Goal: Task Accomplishment & Management: Complete application form

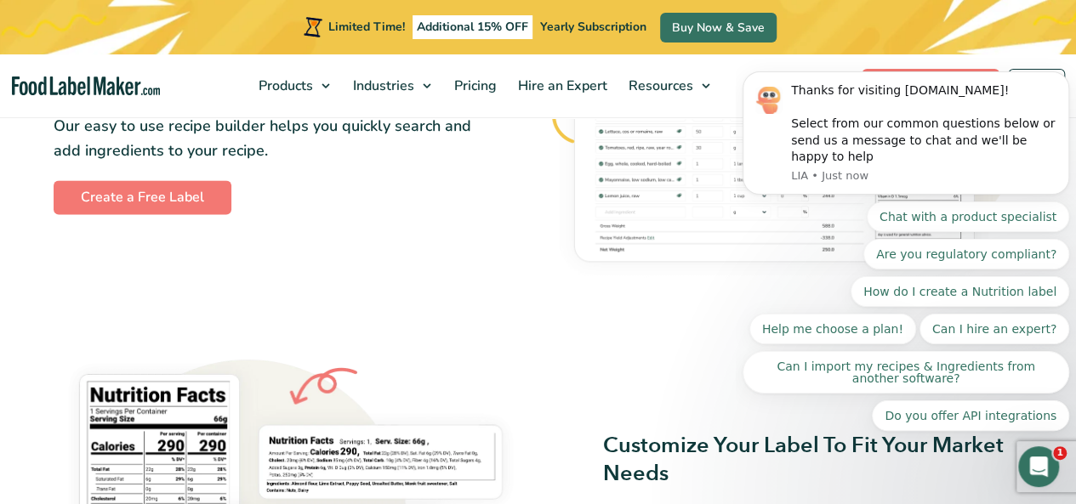
scroll to position [981, 0]
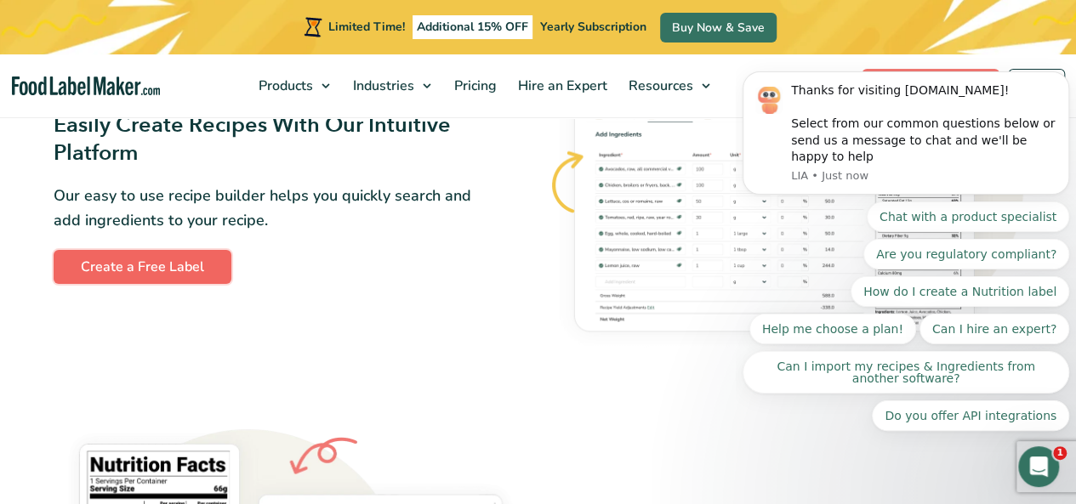
click at [191, 270] on link "Create a Free Label" at bounding box center [143, 267] width 178 height 34
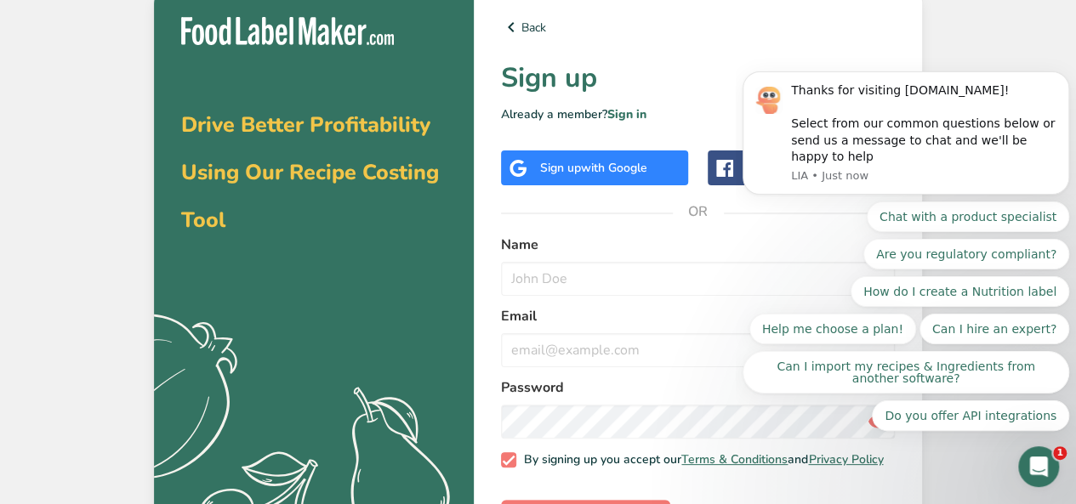
click at [846, 82] on body "Thanks for visiting FoodLabelMaker.com! Select from our common questions below …" at bounding box center [905, 149] width 327 height 605
click at [583, 161] on span "with Google" at bounding box center [614, 168] width 66 height 16
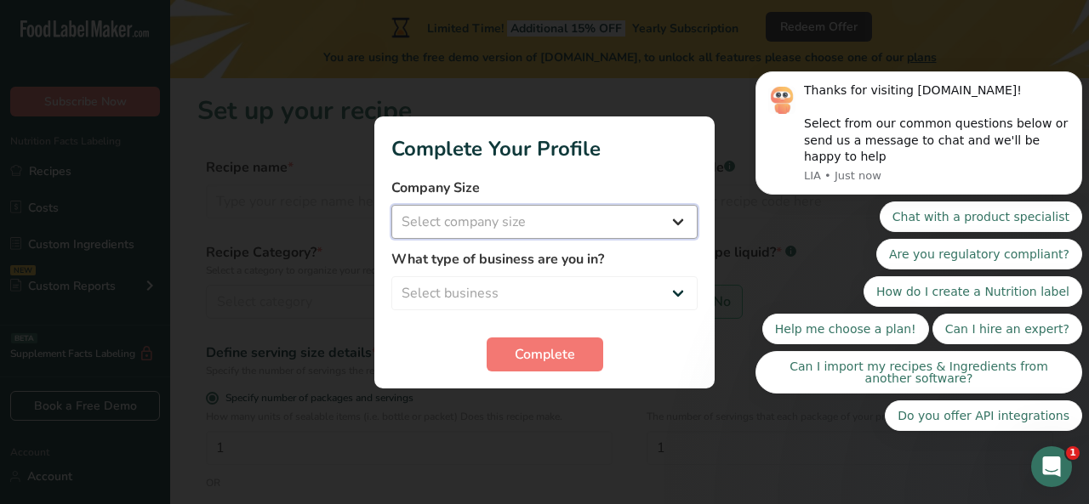
click at [616, 225] on select "Select company size Fewer than 10 Employees 10 to 50 Employees 51 to 500 Employ…" at bounding box center [544, 222] width 306 height 34
select select "2"
click at [391, 205] on select "Select company size Fewer than 10 Employees 10 to 50 Employees 51 to 500 Employ…" at bounding box center [544, 222] width 306 height 34
click at [582, 302] on select "Select business Packaged Food Manufacturer Restaurant & Cafe Bakery Meal Plans …" at bounding box center [544, 293] width 306 height 34
select select "2"
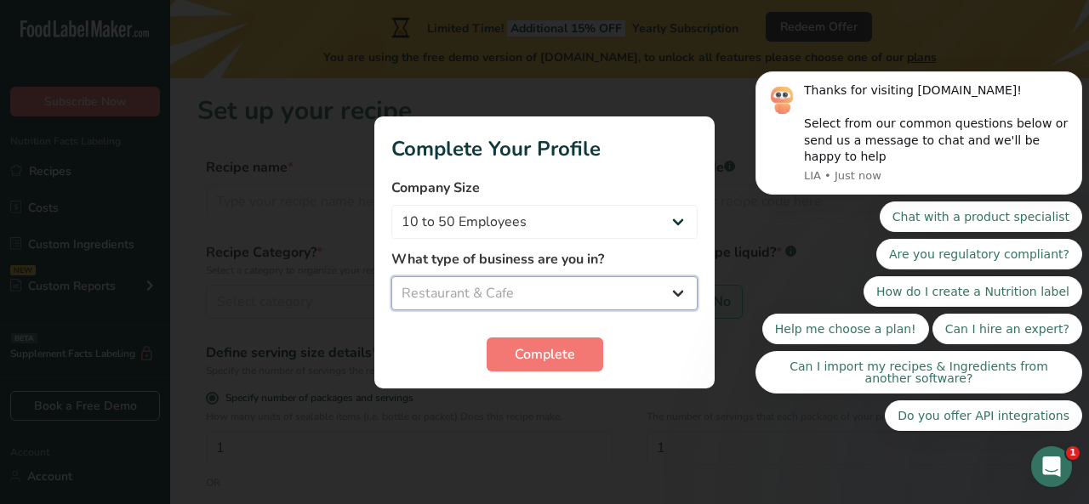
click at [391, 276] on select "Select business Packaged Food Manufacturer Restaurant & Cafe Bakery Meal Plans …" at bounding box center [544, 293] width 306 height 34
click at [554, 350] on span "Complete" at bounding box center [545, 354] width 60 height 20
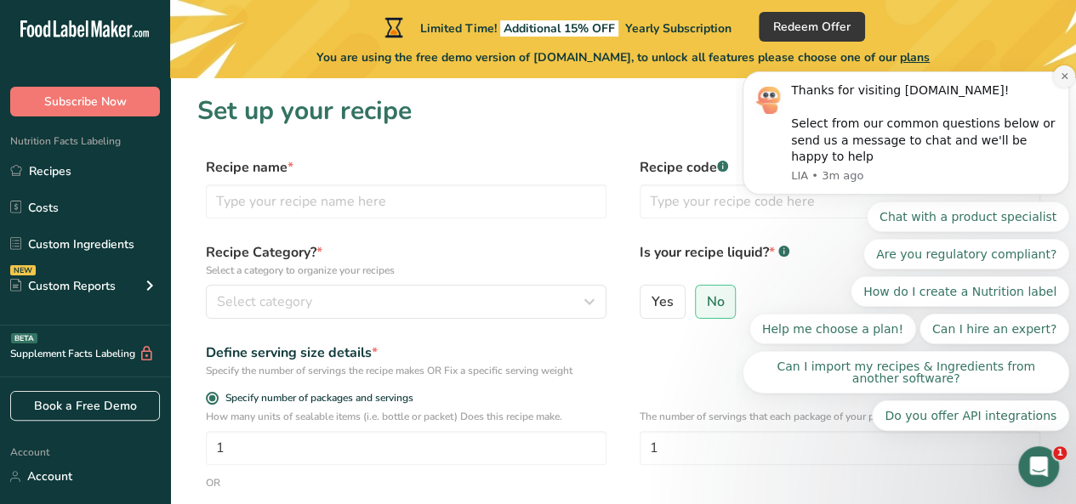
click at [1061, 81] on icon "Dismiss notification" at bounding box center [1064, 75] width 9 height 9
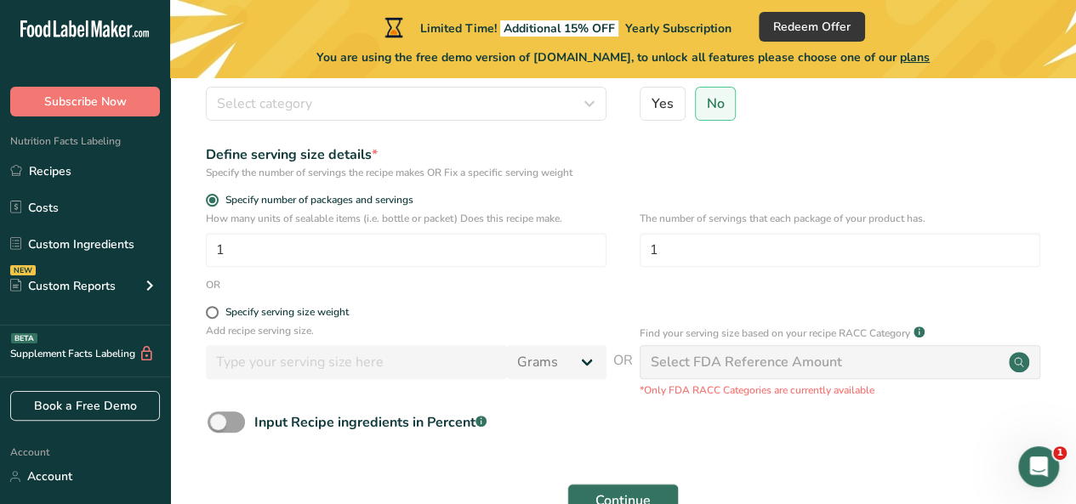
scroll to position [264, 0]
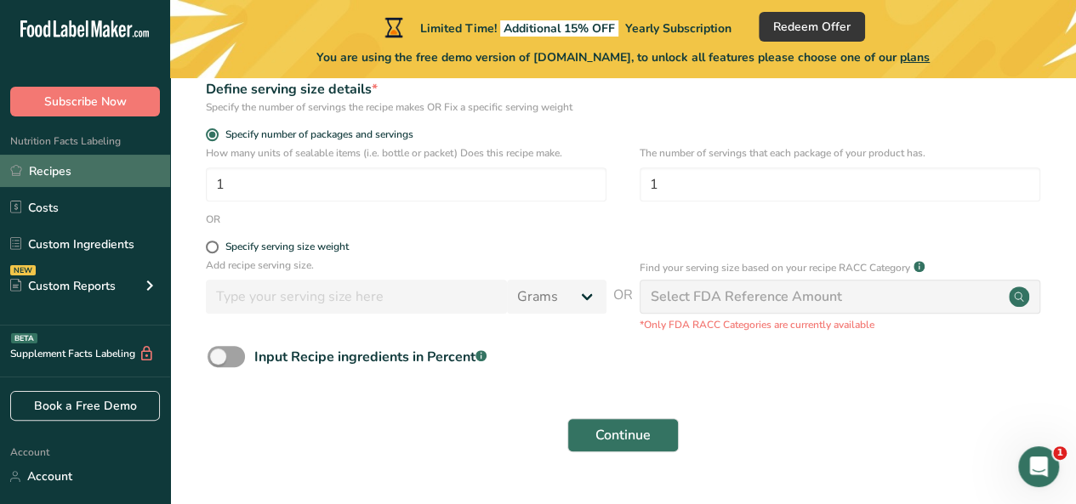
click at [128, 186] on link "Recipes" at bounding box center [85, 171] width 170 height 32
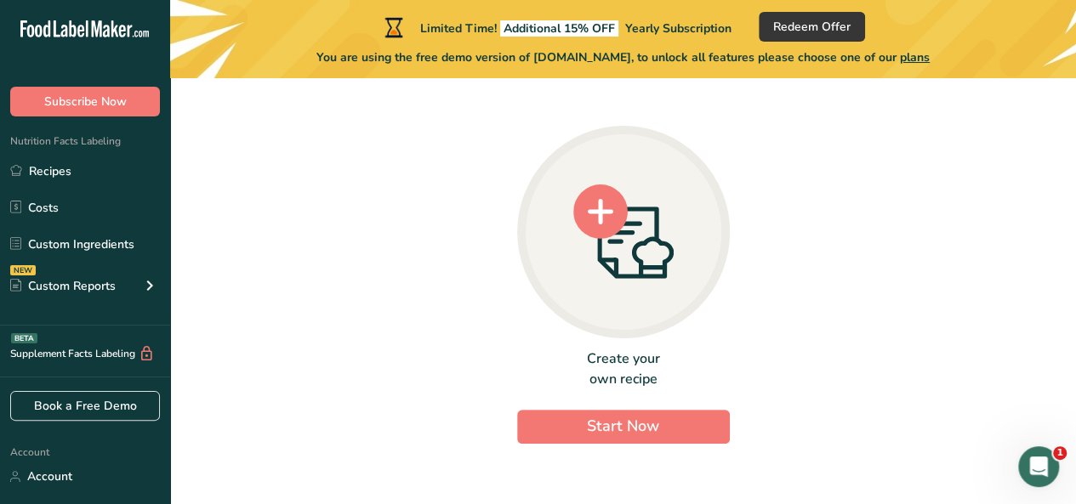
drag, startPoint x: 606, startPoint y: 333, endPoint x: 626, endPoint y: 329, distance: 20.0
click at [626, 329] on div at bounding box center [623, 232] width 213 height 213
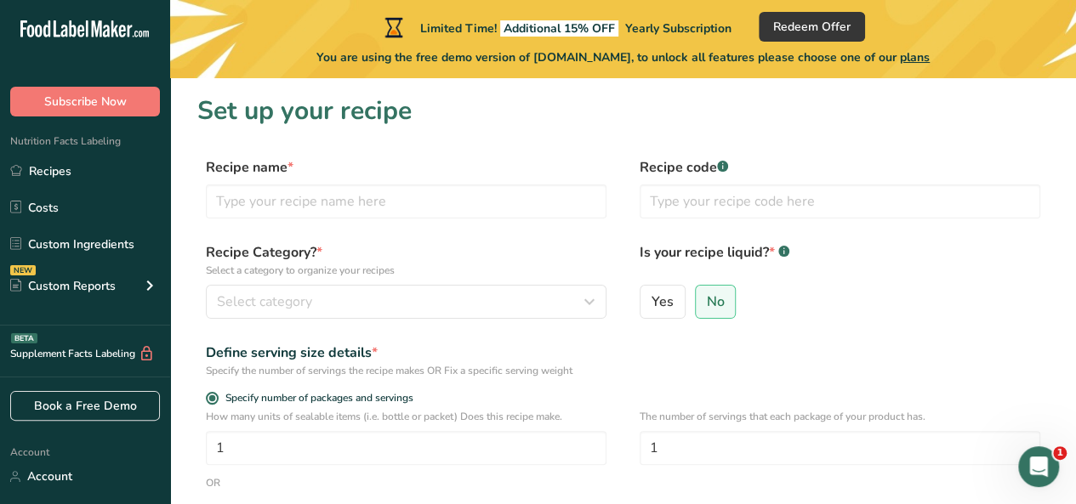
click at [725, 356] on div "Define serving size details * Specify the number of servings the recipe makes O…" at bounding box center [622, 361] width 851 height 36
drag, startPoint x: 738, startPoint y: 367, endPoint x: 571, endPoint y: 141, distance: 280.8
click at [571, 141] on section "Set up your recipe Recipe name * Recipe code .a-a{fill:#347362;}.b-a{fill:#fff;…" at bounding box center [623, 415] width 906 height 675
